Goal: Find specific page/section: Find specific page/section

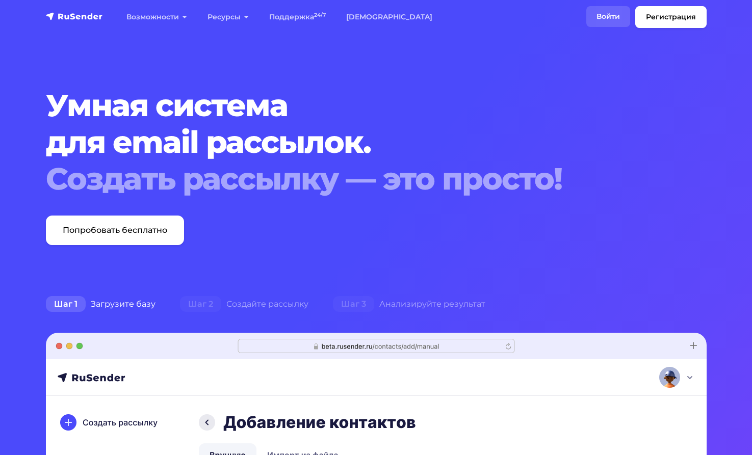
click at [607, 15] on link "Войти" at bounding box center [608, 16] width 44 height 21
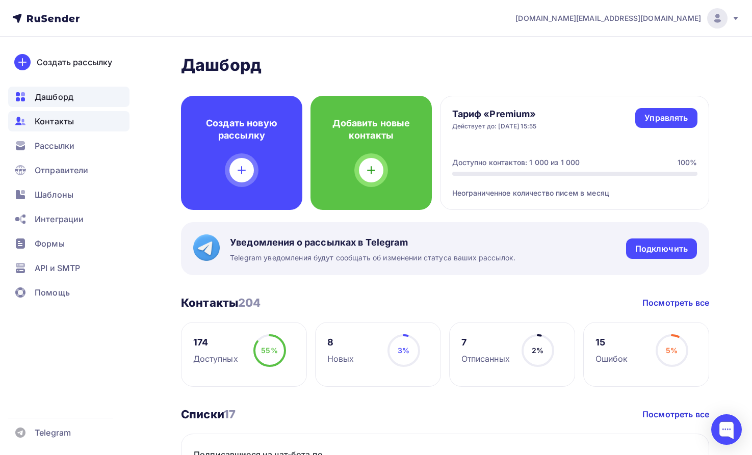
click at [59, 121] on span "Контакты" at bounding box center [54, 121] width 39 height 12
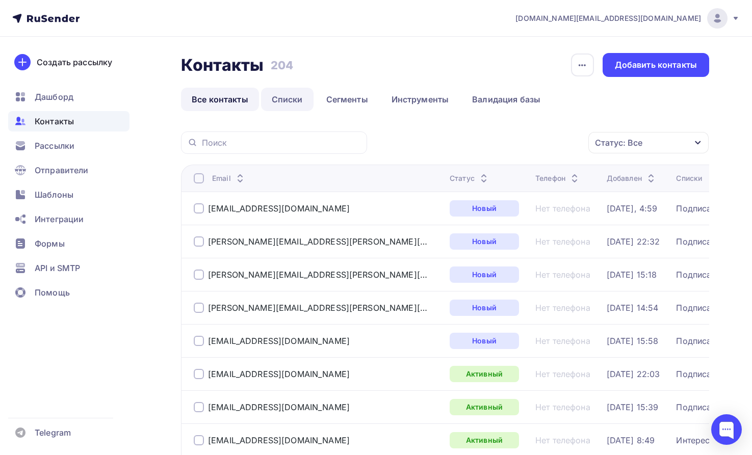
click at [291, 98] on link "Списки" at bounding box center [287, 99] width 53 height 23
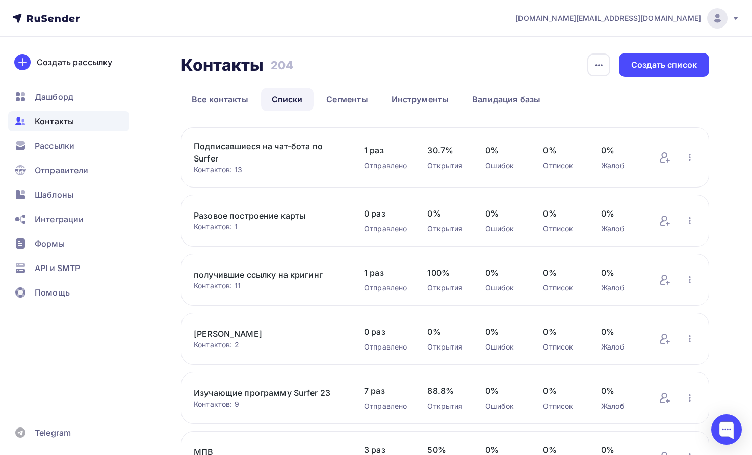
click at [212, 149] on link "Подписавшиеся на чат-бота по Surfer" at bounding box center [269, 152] width 150 height 24
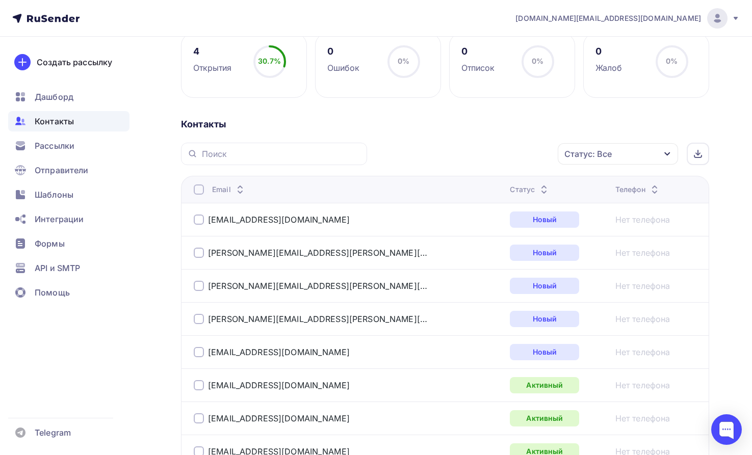
scroll to position [208, 0]
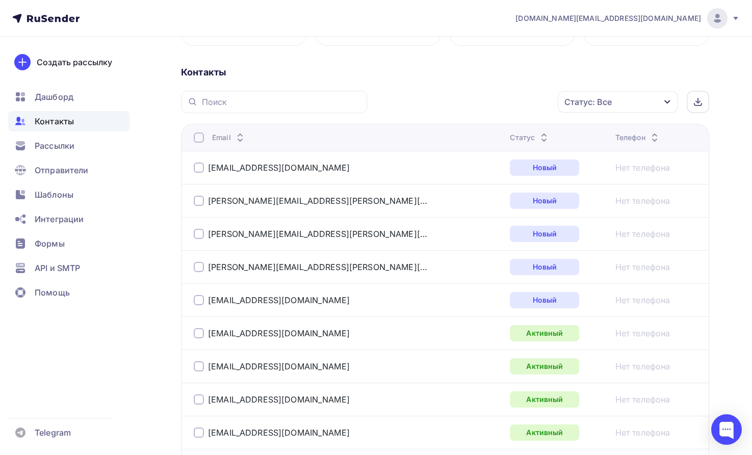
click at [58, 117] on span "Контакты" at bounding box center [54, 121] width 39 height 12
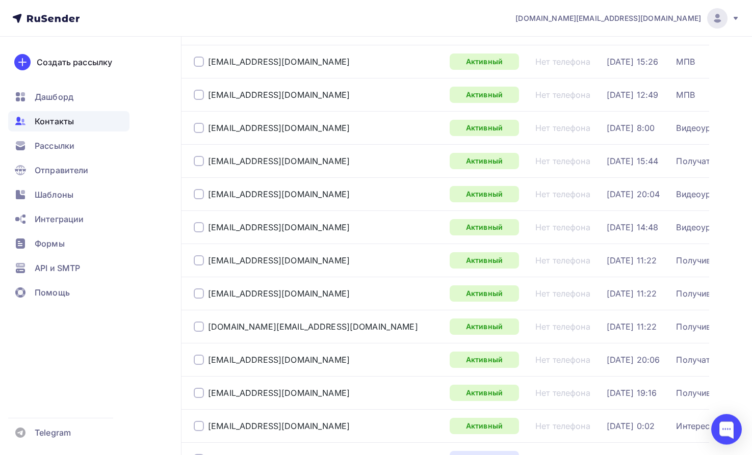
scroll to position [676, 0]
click at [67, 119] on span "Контакты" at bounding box center [54, 121] width 39 height 12
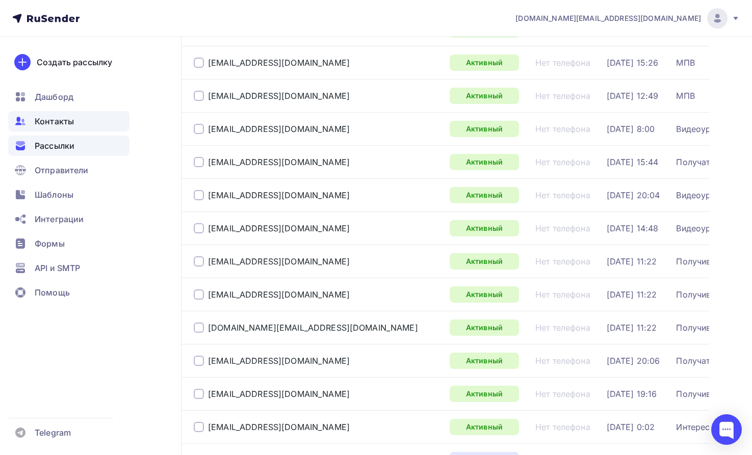
click at [58, 147] on span "Рассылки" at bounding box center [55, 146] width 40 height 12
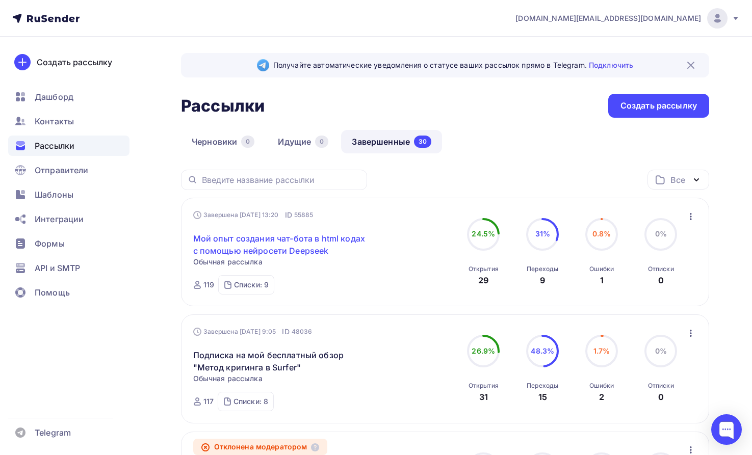
click at [249, 244] on link "Мой опыт создания чат-бота в html кодах с помощью нейросети Deepseek" at bounding box center [280, 244] width 175 height 24
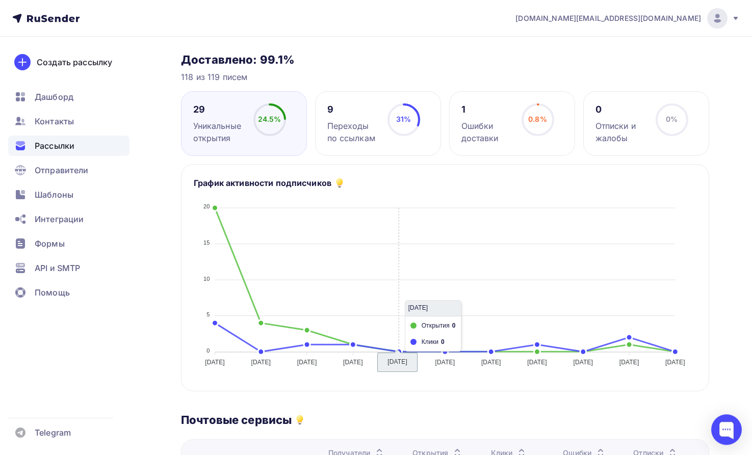
scroll to position [156, 0]
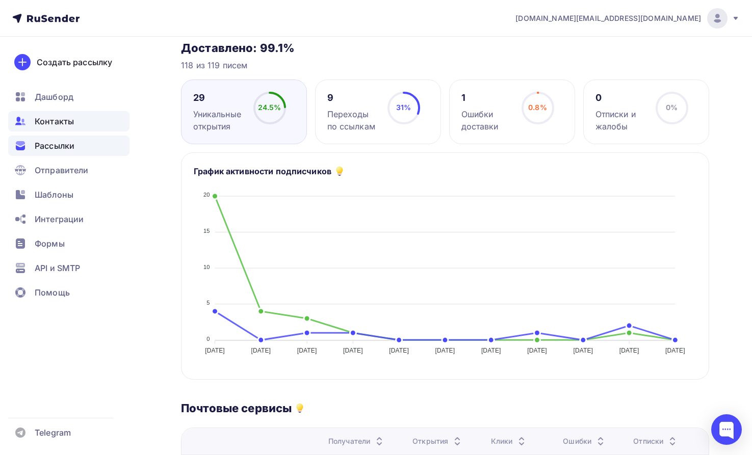
click at [65, 120] on span "Контакты" at bounding box center [54, 121] width 39 height 12
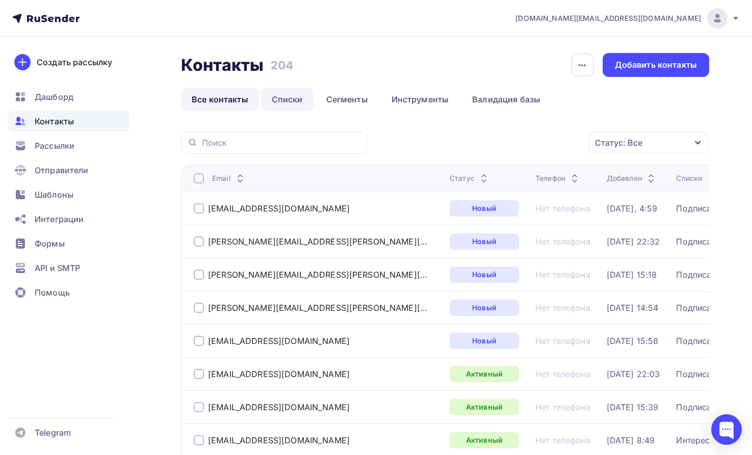
click at [274, 95] on link "Списки" at bounding box center [287, 99] width 53 height 23
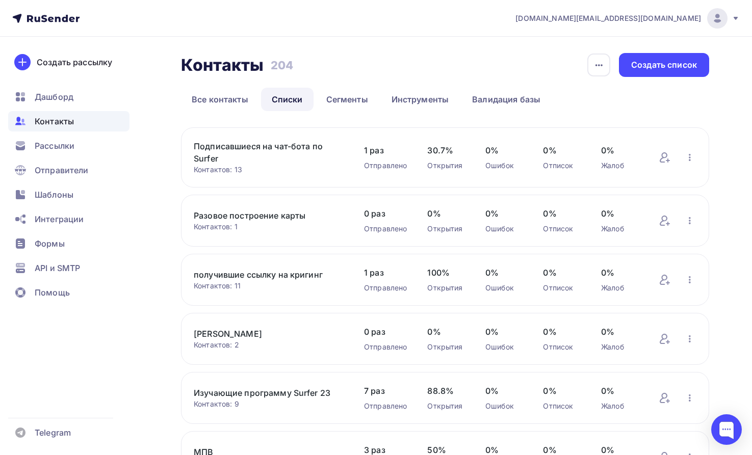
click at [215, 150] on link "Подписавшиеся на чат-бота по Surfer" at bounding box center [269, 152] width 150 height 24
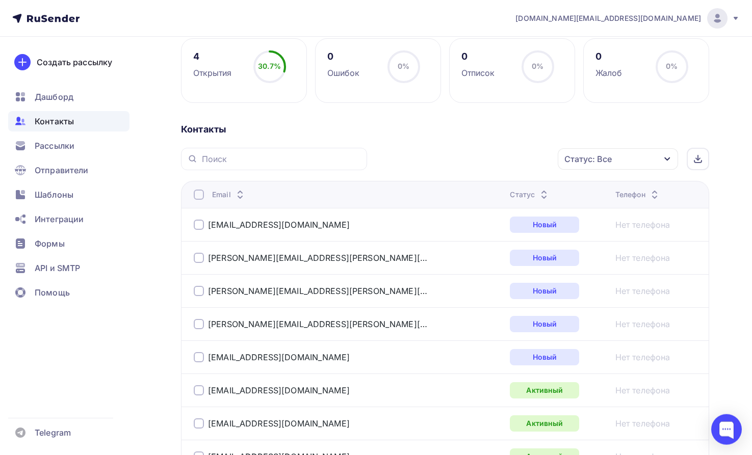
scroll to position [156, 0]
